Goal: Use online tool/utility: Utilize a website feature to perform a specific function

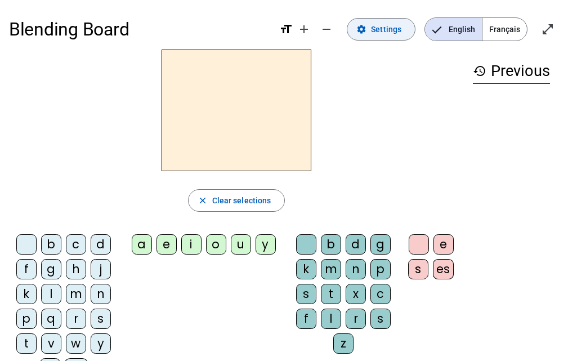
click at [381, 30] on span "Settings" at bounding box center [386, 30] width 30 height 14
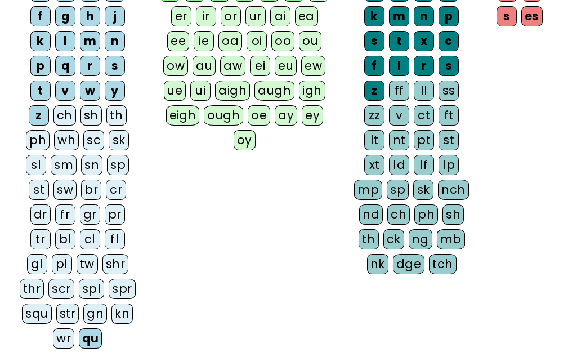
scroll to position [155, 0]
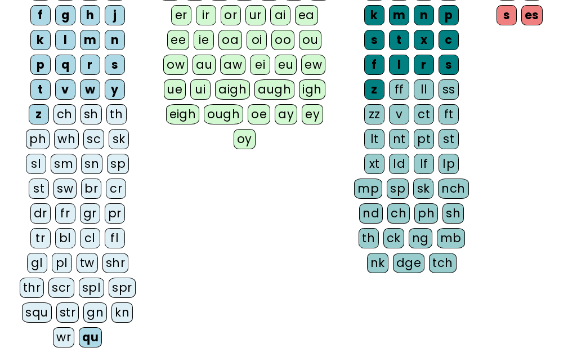
click at [81, 337] on div "qu" at bounding box center [90, 337] width 23 height 20
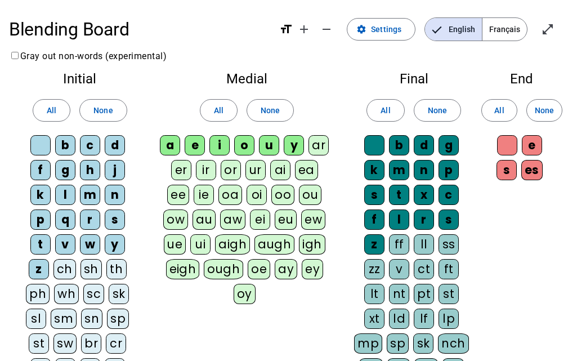
scroll to position [296, 0]
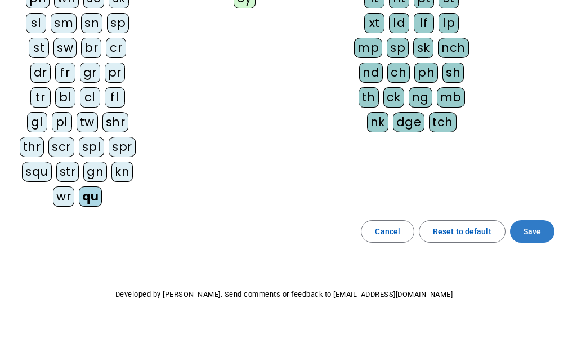
click at [541, 225] on span "Save" at bounding box center [532, 232] width 17 height 14
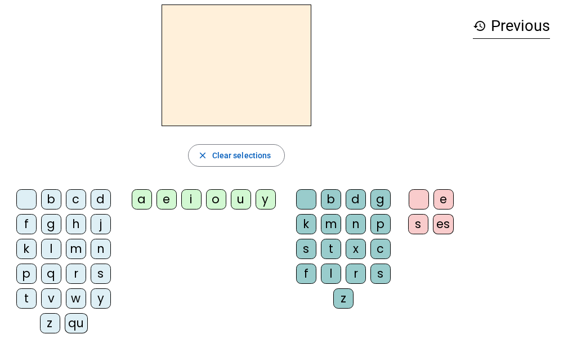
scroll to position [42, 0]
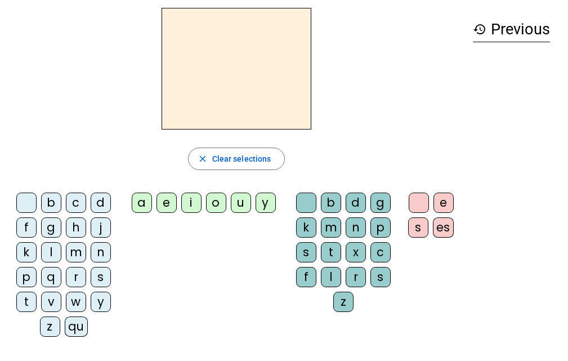
click at [77, 320] on div "qu" at bounding box center [76, 326] width 23 height 20
click at [197, 198] on div "i" at bounding box center [191, 203] width 20 height 20
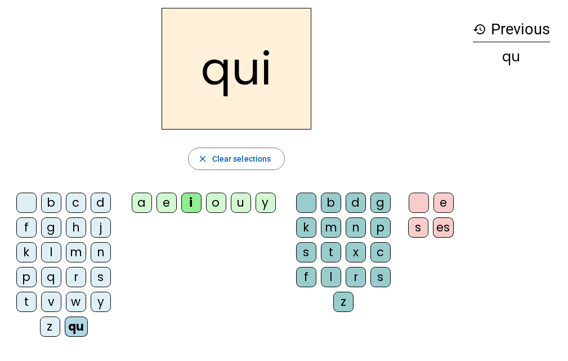
scroll to position [0, 0]
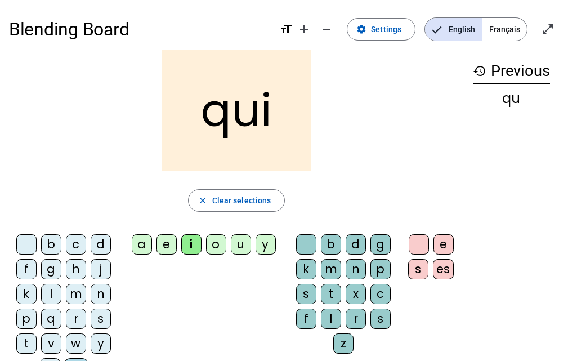
click at [102, 318] on div "s" at bounding box center [101, 319] width 20 height 20
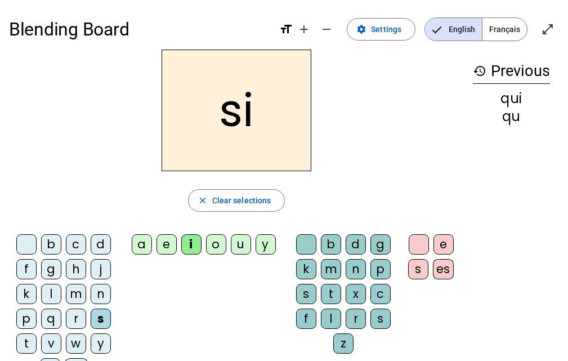
click at [97, 293] on div "n" at bounding box center [101, 294] width 20 height 20
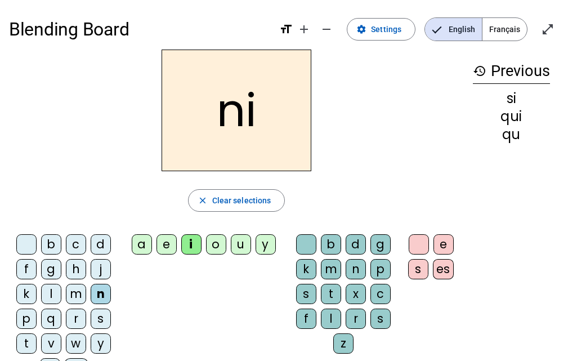
click at [158, 238] on div "e" at bounding box center [167, 244] width 20 height 20
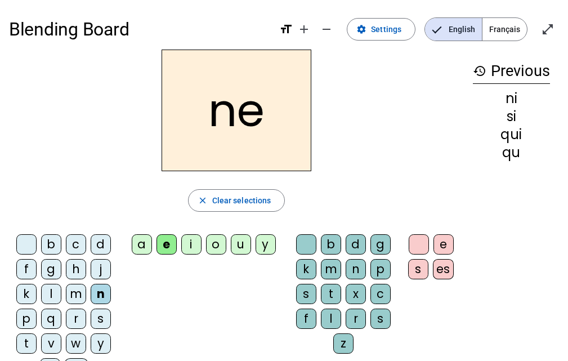
click at [96, 324] on div "s" at bounding box center [101, 319] width 20 height 20
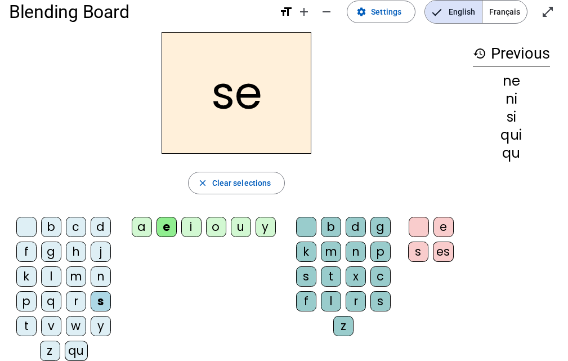
scroll to position [19, 0]
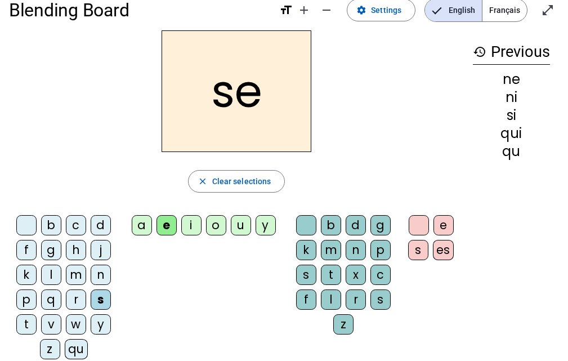
click at [28, 322] on div "t" at bounding box center [26, 324] width 20 height 20
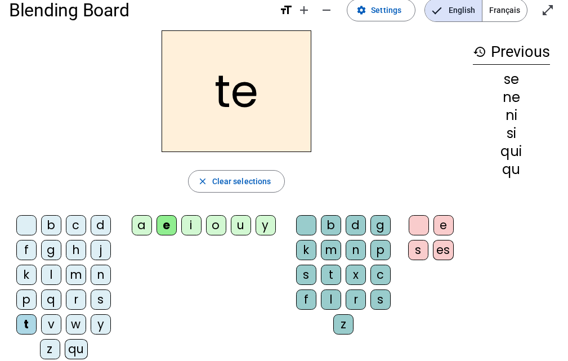
click at [97, 227] on div "d" at bounding box center [101, 225] width 20 height 20
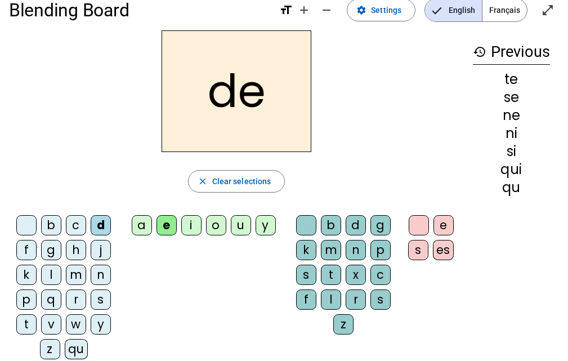
drag, startPoint x: 240, startPoint y: 226, endPoint x: 239, endPoint y: 254, distance: 27.6
click at [239, 254] on div "b c d f g h j k l m n p q r s t v w y z qu a e i o u y b d g k m n p s t x c f …" at bounding box center [236, 290] width 455 height 158
click at [242, 229] on div "u" at bounding box center [241, 225] width 20 height 20
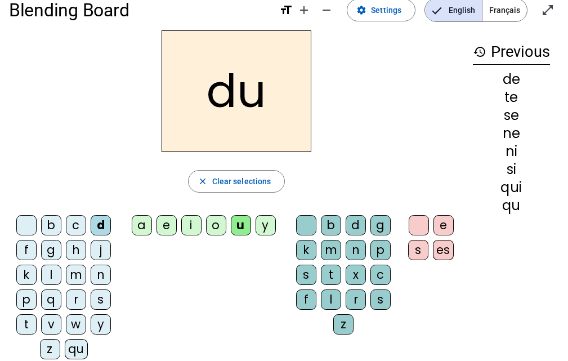
click at [107, 296] on div "s" at bounding box center [101, 299] width 20 height 20
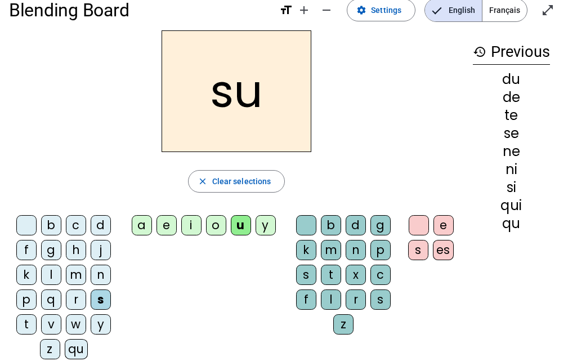
click at [54, 274] on div "l" at bounding box center [51, 275] width 20 height 20
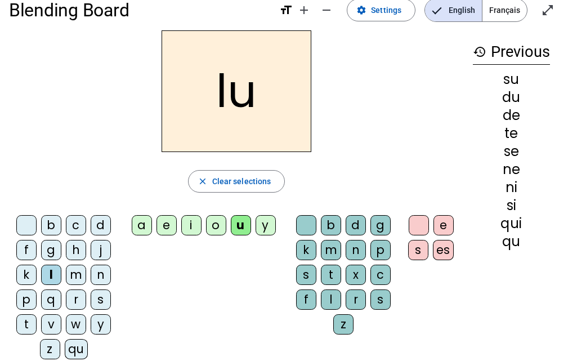
click at [32, 321] on div "t" at bounding box center [26, 324] width 20 height 20
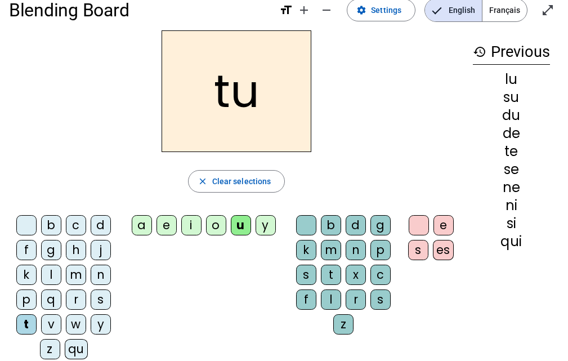
click at [142, 224] on div "a" at bounding box center [142, 225] width 20 height 20
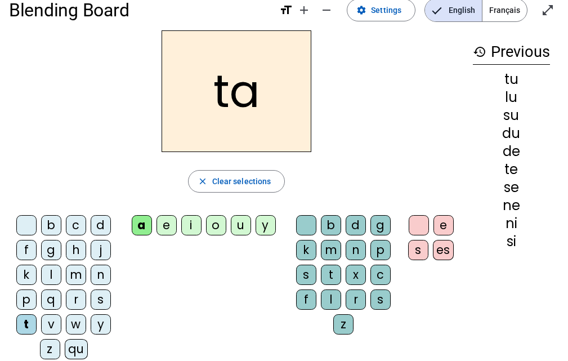
click at [97, 297] on div "s" at bounding box center [101, 299] width 20 height 20
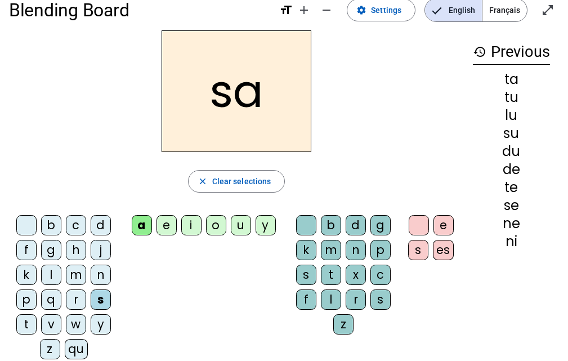
click at [82, 270] on div "m" at bounding box center [76, 275] width 20 height 20
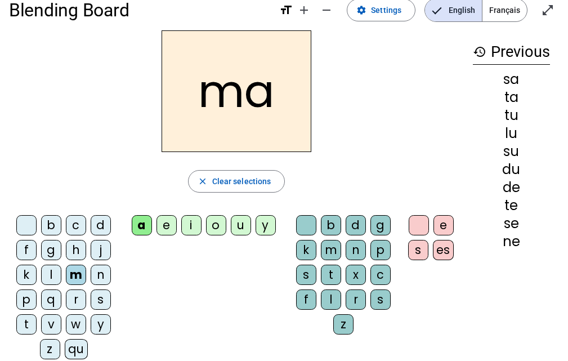
click at [161, 225] on div "e" at bounding box center [167, 225] width 20 height 20
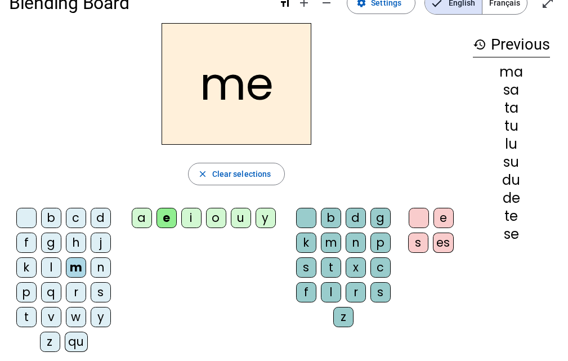
scroll to position [23, 0]
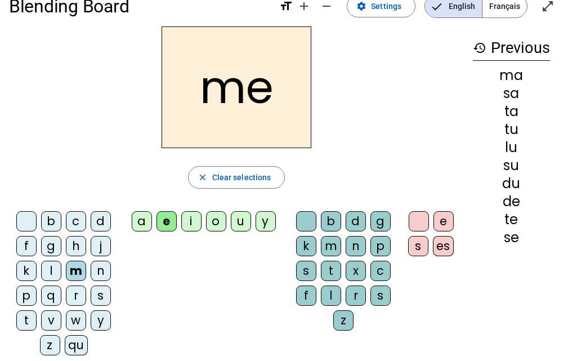
click at [96, 223] on div "d" at bounding box center [101, 221] width 20 height 20
